Goal: Task Accomplishment & Management: Manage account settings

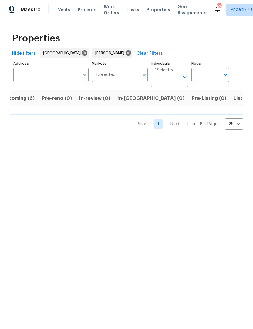
scroll to position [0, 12]
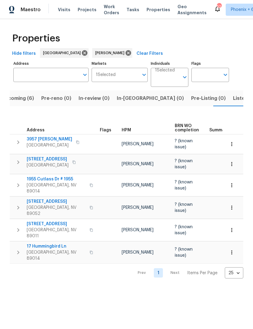
click at [54, 244] on span "17 Hummingbird Ln" at bounding box center [56, 247] width 59 height 6
click at [233, 100] on span "Listed (12)" at bounding box center [245, 98] width 25 height 8
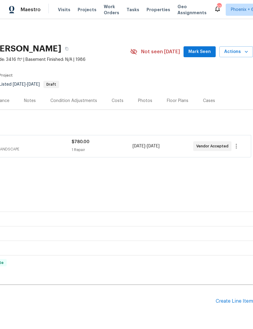
scroll to position [0, 90]
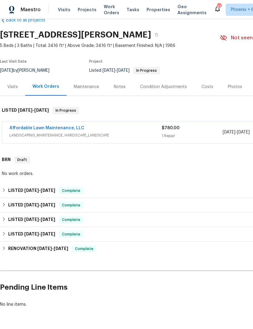
scroll to position [14, 0]
click at [62, 129] on link "Affordable Lawn Maintenance, LLC" at bounding box center [46, 128] width 75 height 4
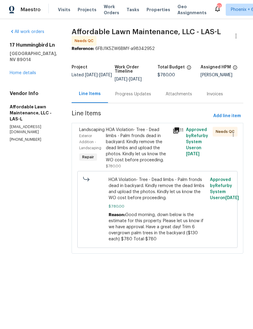
click at [137, 151] on div "HOA Violation- Tree - Dead limbs - Palm fronds dead in backyard. Kindly remove …" at bounding box center [137, 145] width 63 height 36
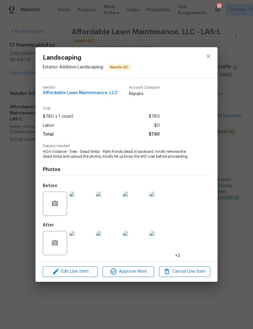
click at [85, 246] on img at bounding box center [81, 243] width 24 height 24
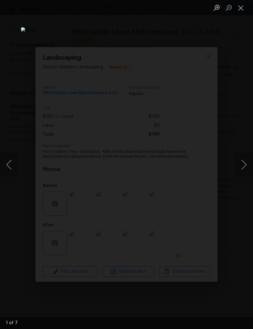
click at [244, 165] on button "Next image" at bounding box center [244, 165] width 18 height 24
click at [245, 167] on button "Next image" at bounding box center [244, 165] width 18 height 24
click at [242, 166] on button "Next image" at bounding box center [244, 165] width 18 height 24
click at [239, 10] on button "Close lightbox" at bounding box center [241, 7] width 12 height 11
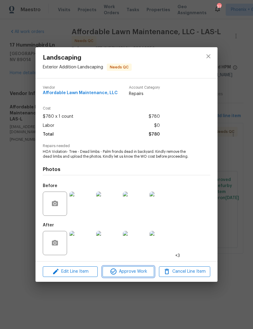
click at [132, 270] on span "Approve Work" at bounding box center [128, 272] width 48 height 8
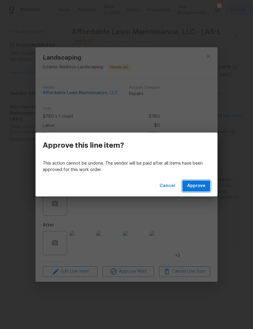
click at [202, 189] on span "Approve" at bounding box center [196, 186] width 18 height 8
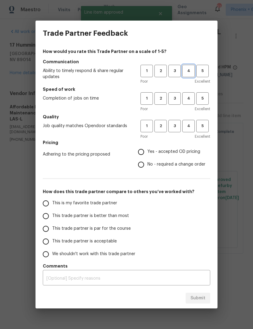
click at [192, 74] on span "4" at bounding box center [188, 71] width 11 height 7
click at [191, 99] on span "4" at bounding box center [188, 98] width 11 height 7
click at [189, 127] on span "4" at bounding box center [188, 126] width 11 height 7
click at [144, 152] on input "Yes - accepted OD pricing" at bounding box center [141, 152] width 13 height 13
radio input "true"
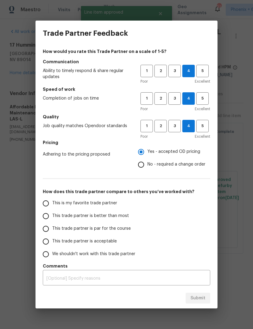
click at [52, 218] on input "This trade partner is better than most" at bounding box center [45, 216] width 13 height 13
click at [196, 299] on span "Submit" at bounding box center [197, 299] width 15 height 8
radio input "true"
